Goal: Go to known website

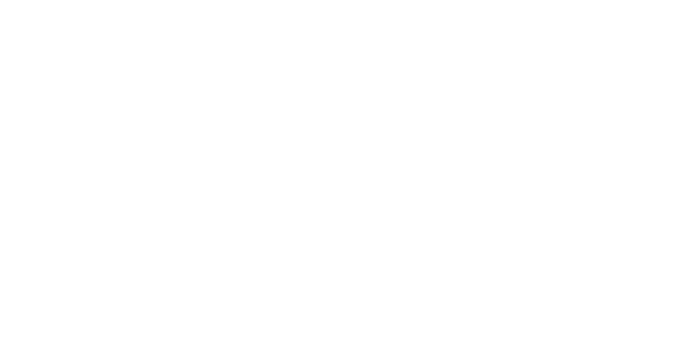
click at [0, 0] on input "text" at bounding box center [0, 0] width 0 height 0
type input "[PERSON_NAME][EMAIL_ADDRESS][DOMAIN_NAME]"
click at [0, 0] on input "Sign In" at bounding box center [0, 0] width 0 height 0
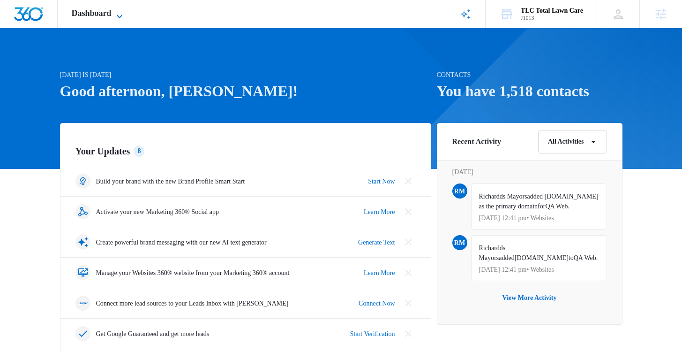
click at [125, 12] on icon at bounding box center [119, 16] width 11 height 11
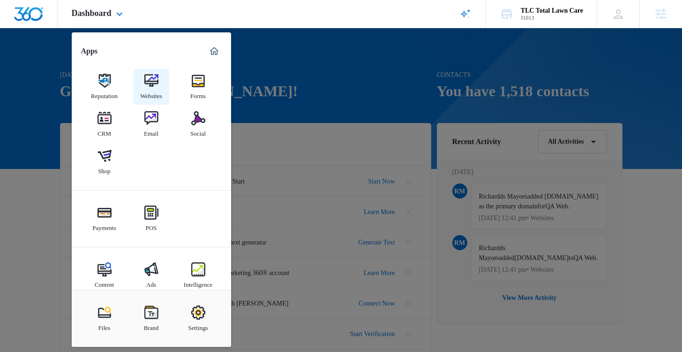
click at [144, 82] on link "Websites" at bounding box center [152, 87] width 36 height 36
